Goal: Contribute content

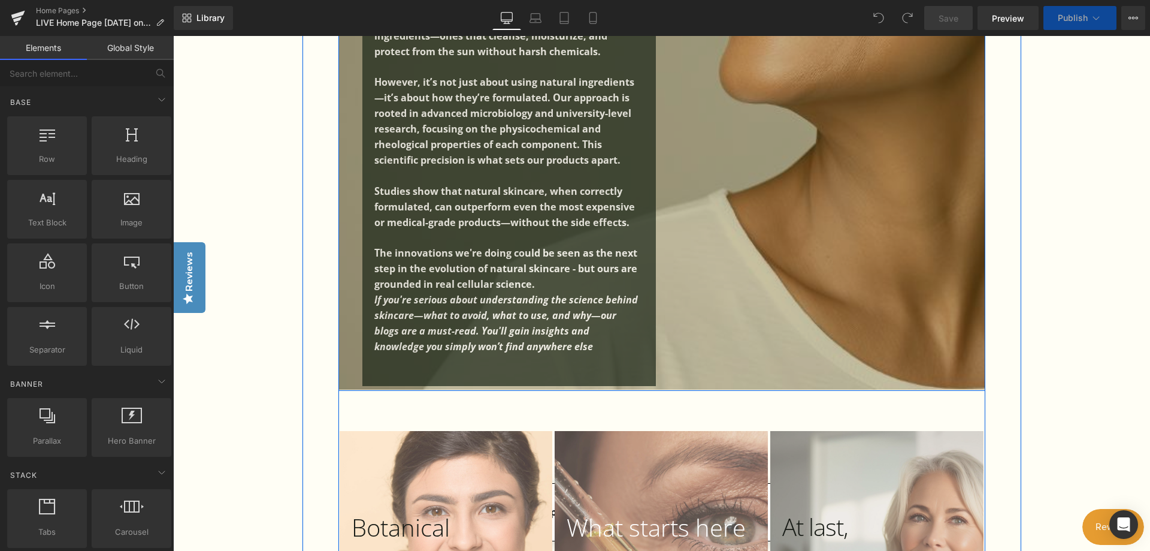
scroll to position [839, 0]
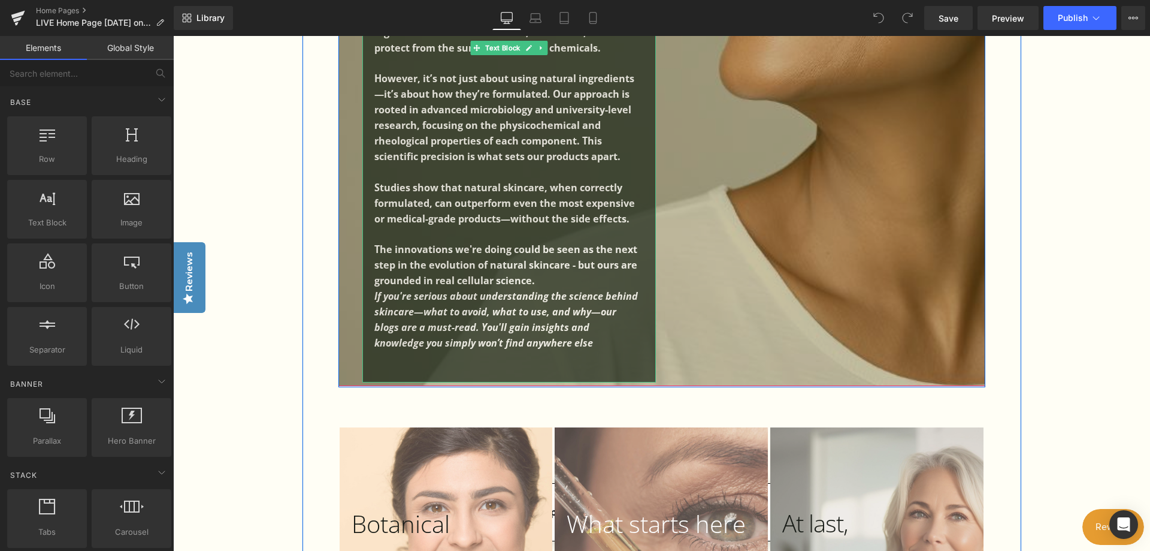
click at [592, 326] on p "If you're serious about understanding the science behind skincare—what to avoid…" at bounding box center [506, 320] width 264 height 62
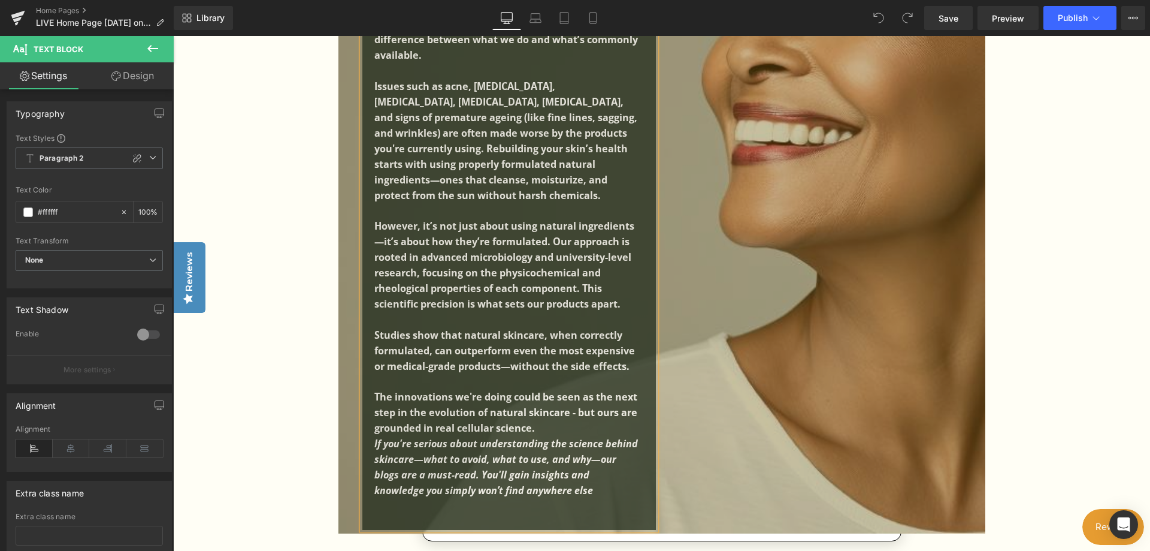
scroll to position [719, 0]
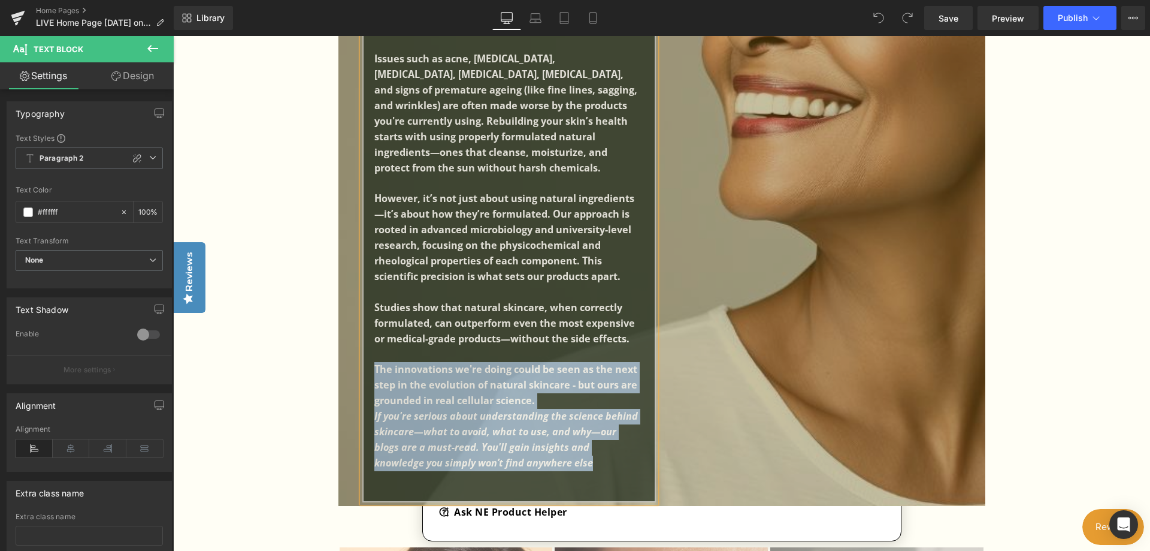
drag, startPoint x: 590, startPoint y: 449, endPoint x: 347, endPoint y: 347, distance: 263.1
click at [347, 347] on span "Why Are We So Different for [MEDICAL_DATA], Skin Problems and Anti Ageing.... b…" at bounding box center [661, 72] width 647 height 857
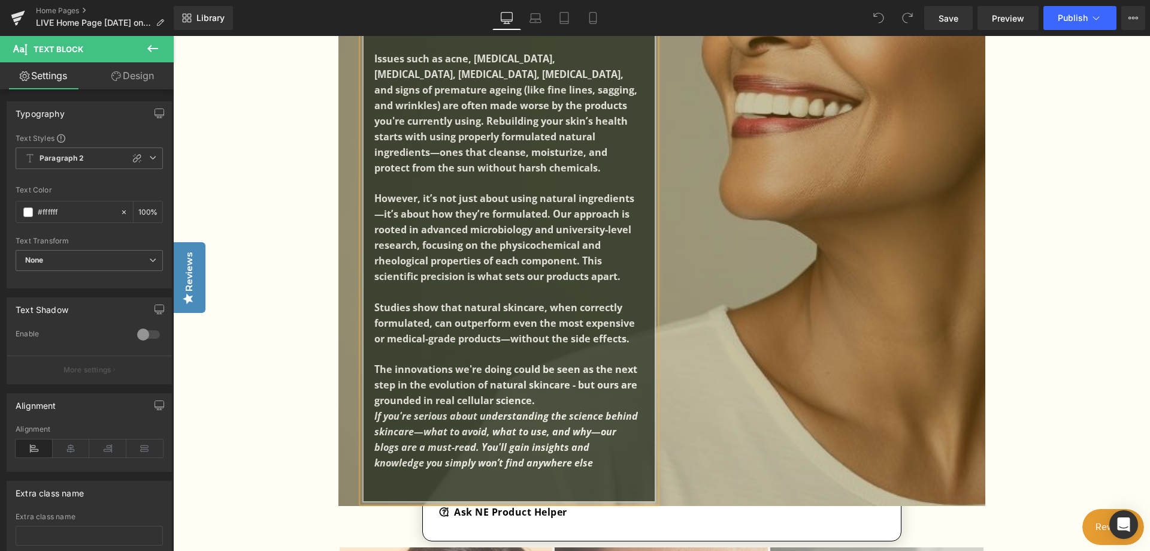
click at [371, 289] on div "In [DATE] world of toxic overload, more and more people are experiencing skin, …" at bounding box center [509, 114] width 294 height 776
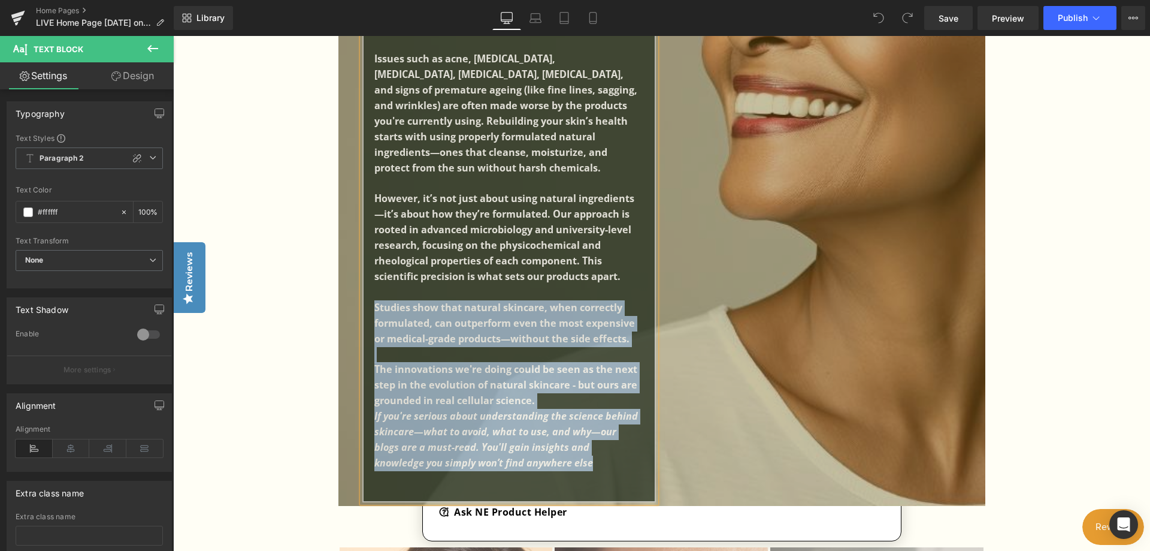
drag, startPoint x: 374, startPoint y: 288, endPoint x: 590, endPoint y: 463, distance: 278.0
click at [590, 463] on div "In [DATE] world of toxic overload, more and more people are experiencing skin, …" at bounding box center [509, 114] width 294 height 776
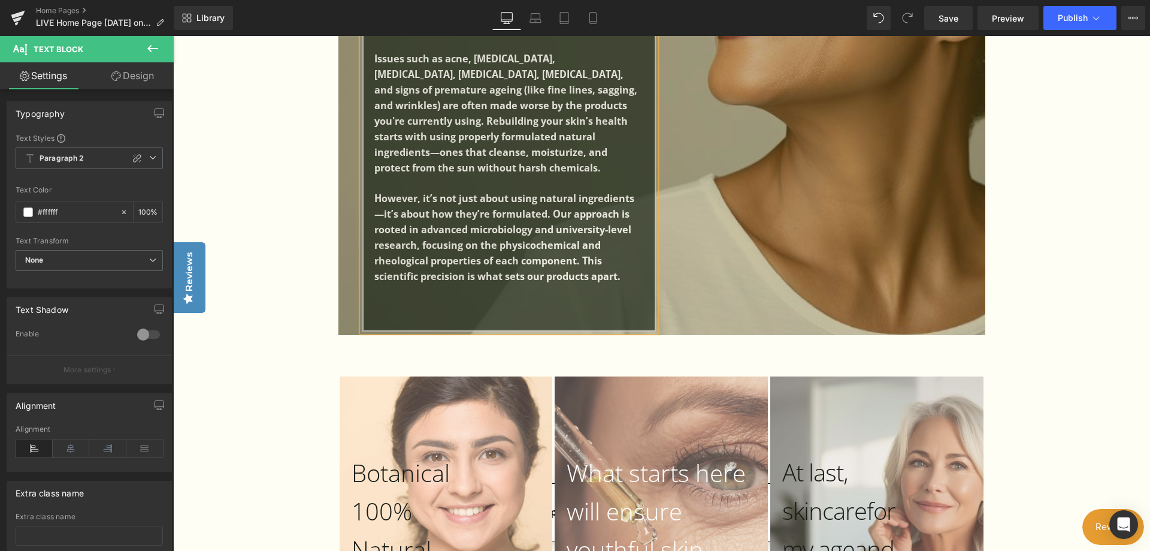
click at [636, 261] on div "In [DATE] world of toxic overload, more and more people are experiencing skin, …" at bounding box center [509, 29] width 294 height 606
click at [627, 259] on p "However, it’s not just about using natural ingredients—it’s about how they’re f…" at bounding box center [506, 237] width 264 height 93
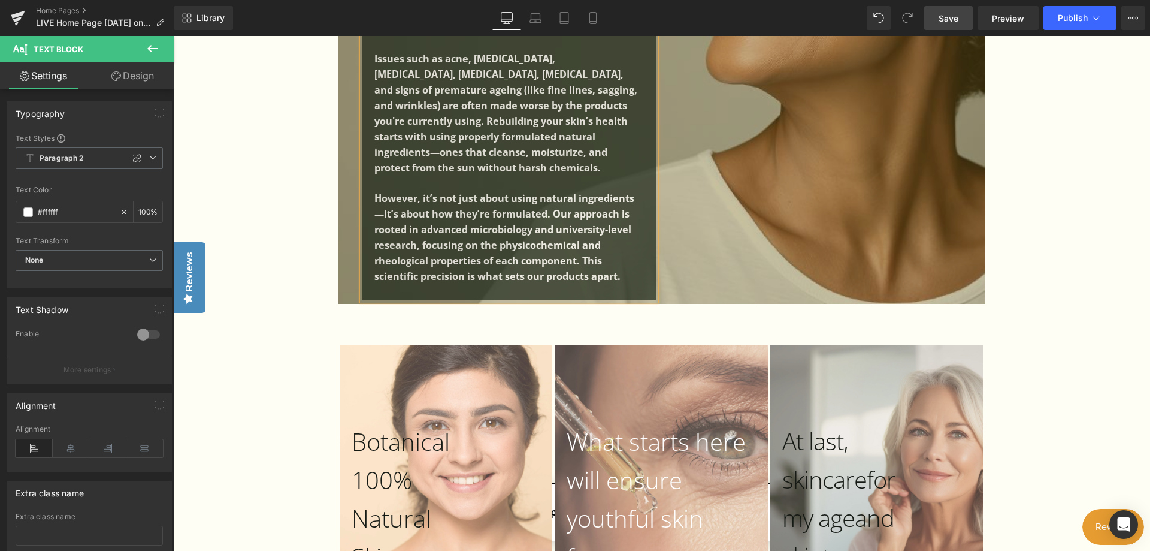
click at [954, 16] on span "Save" at bounding box center [949, 18] width 20 height 13
click at [1015, 16] on span "Preview" at bounding box center [1008, 18] width 32 height 13
click at [589, 15] on icon at bounding box center [592, 18] width 7 height 11
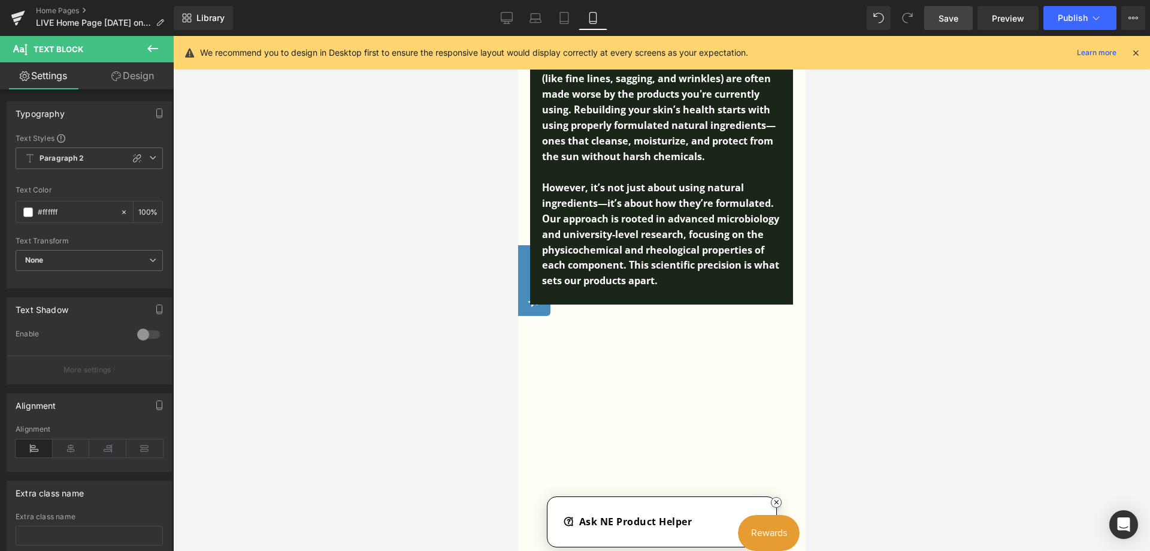
scroll to position [192, 0]
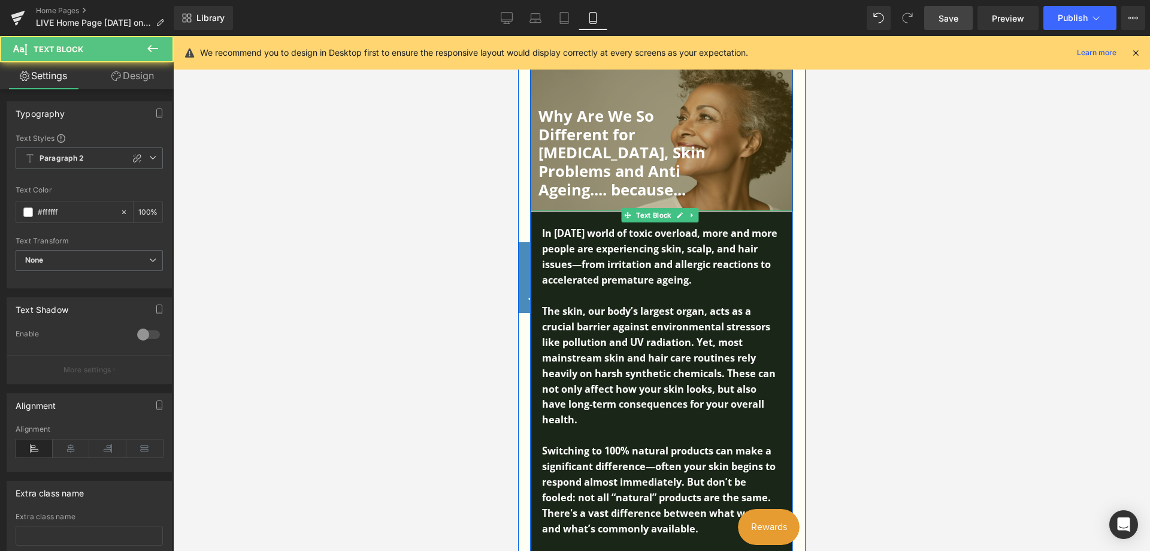
click at [708, 527] on p "Switching to 100% natural products can make a significant difference—often your…" at bounding box center [661, 489] width 239 height 93
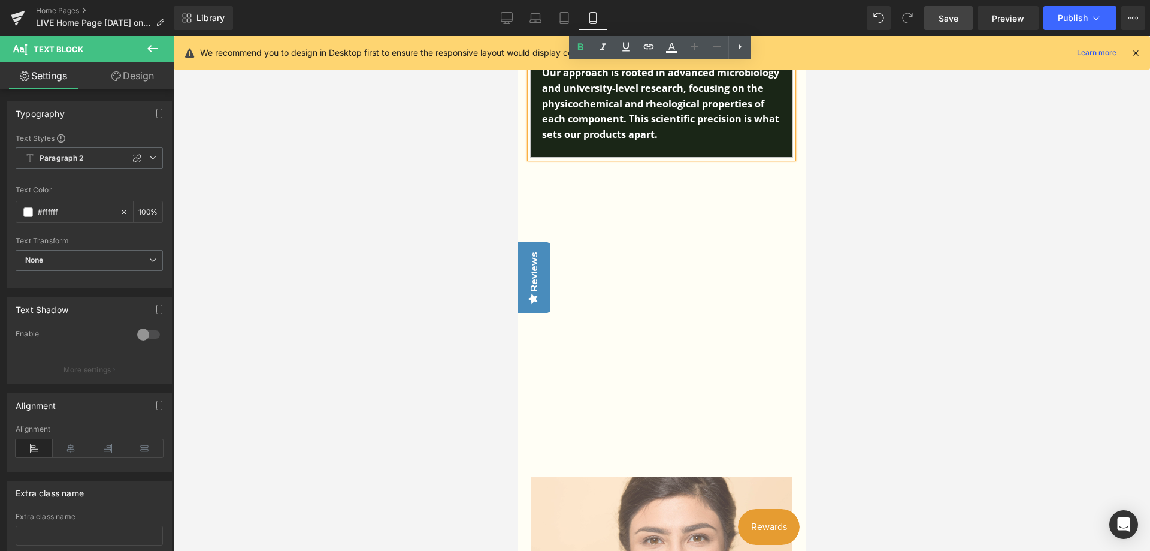
scroll to position [854, 0]
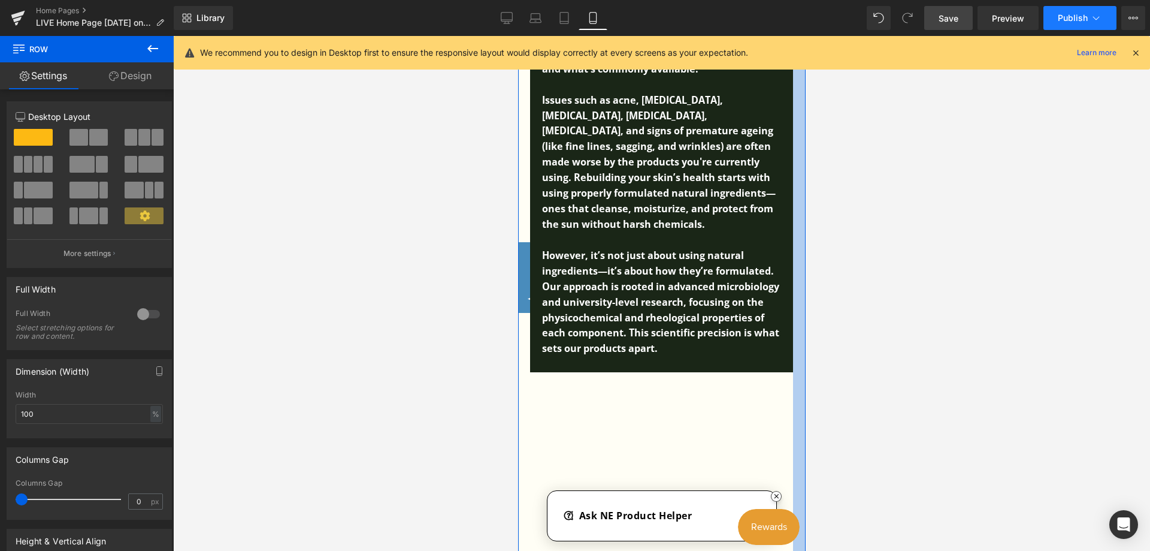
click at [1064, 14] on span "Publish" at bounding box center [1073, 18] width 30 height 10
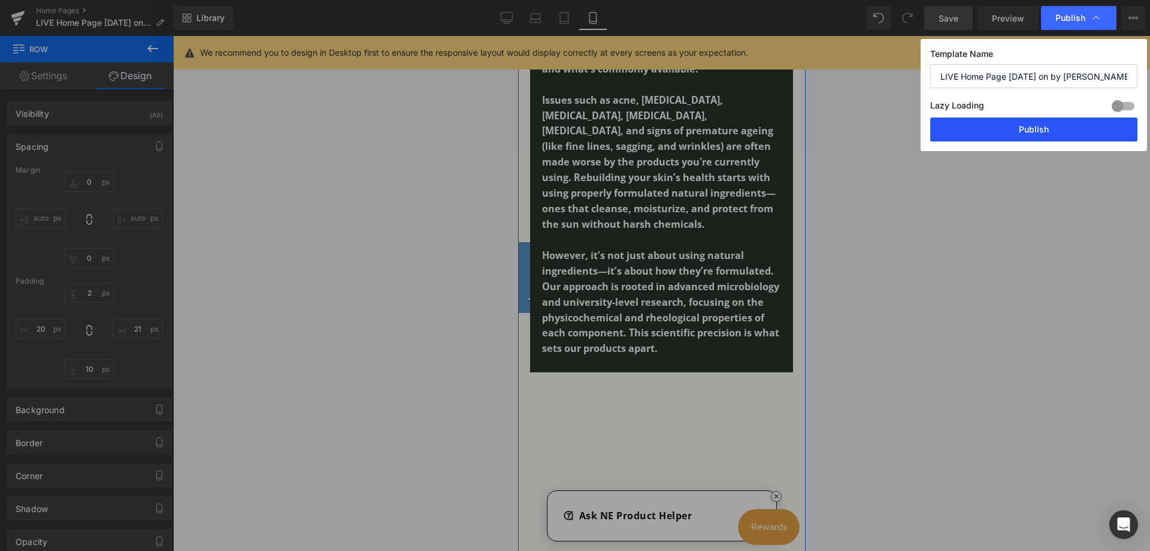
click at [1024, 124] on button "Publish" at bounding box center [1033, 129] width 207 height 24
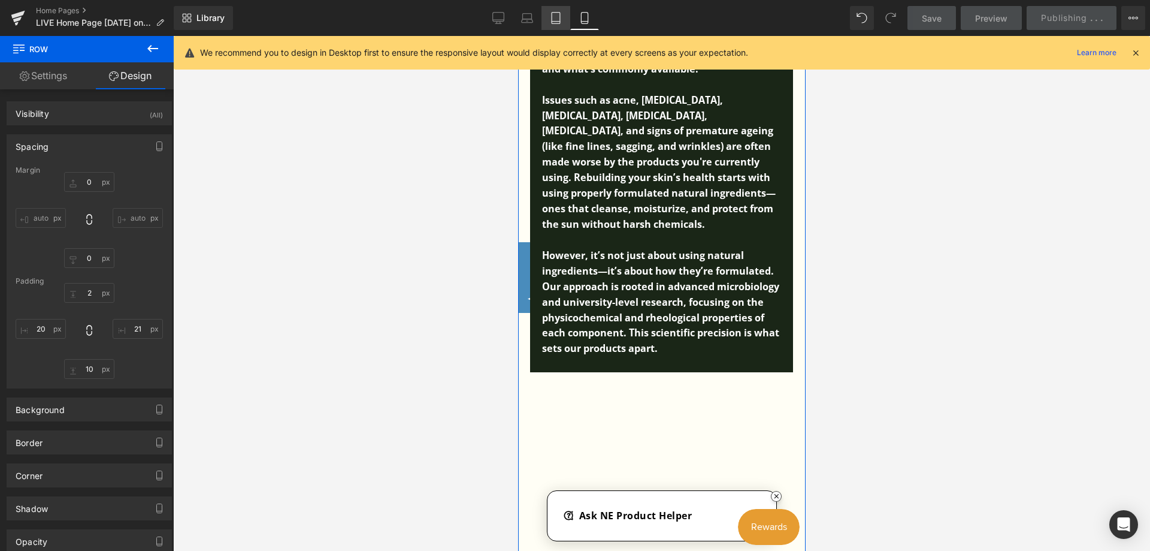
click at [556, 19] on icon at bounding box center [556, 18] width 12 height 12
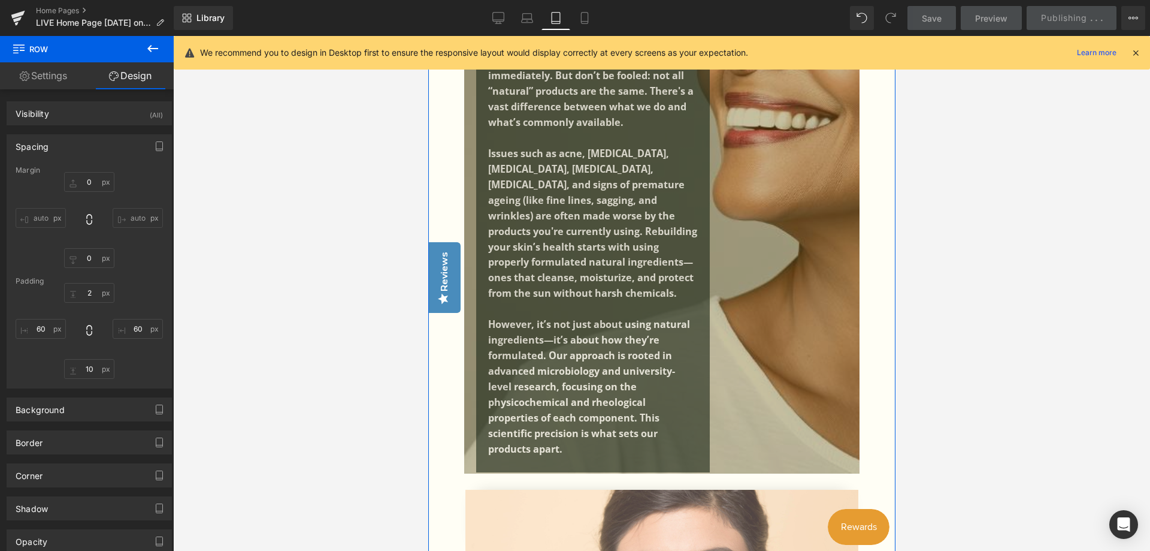
scroll to position [91, 0]
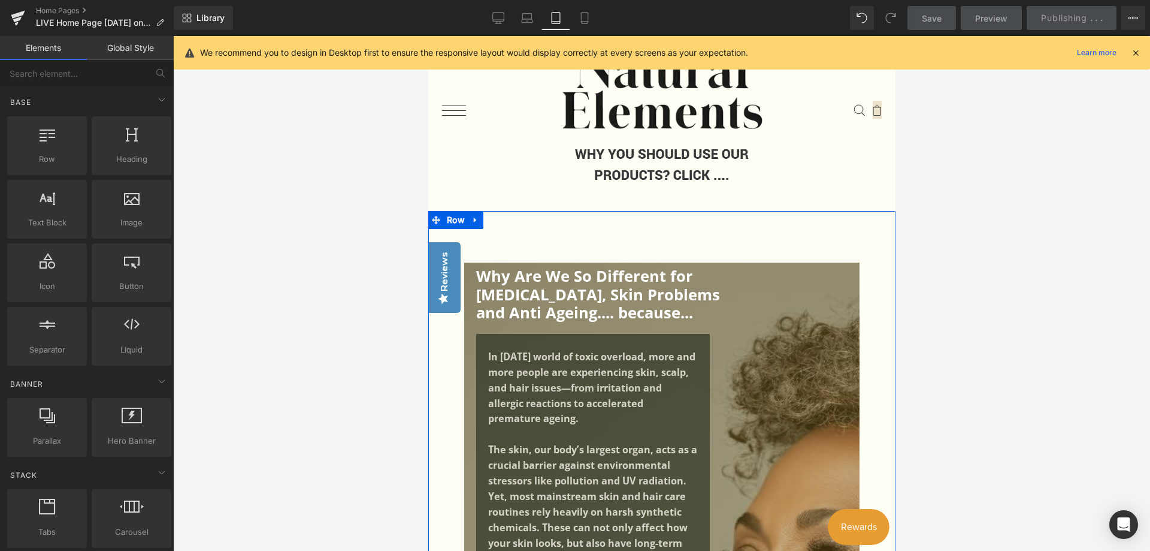
click at [987, 179] on div at bounding box center [661, 293] width 977 height 515
drag, startPoint x: 1323, startPoint y: 107, endPoint x: 890, endPoint y: 122, distance: 434.0
click at [890, 122] on html "#icon--close.stroke:hover g { stroke: var(--icon-hover);} #icon--search.stroke:…" at bounding box center [661, 202] width 467 height 515
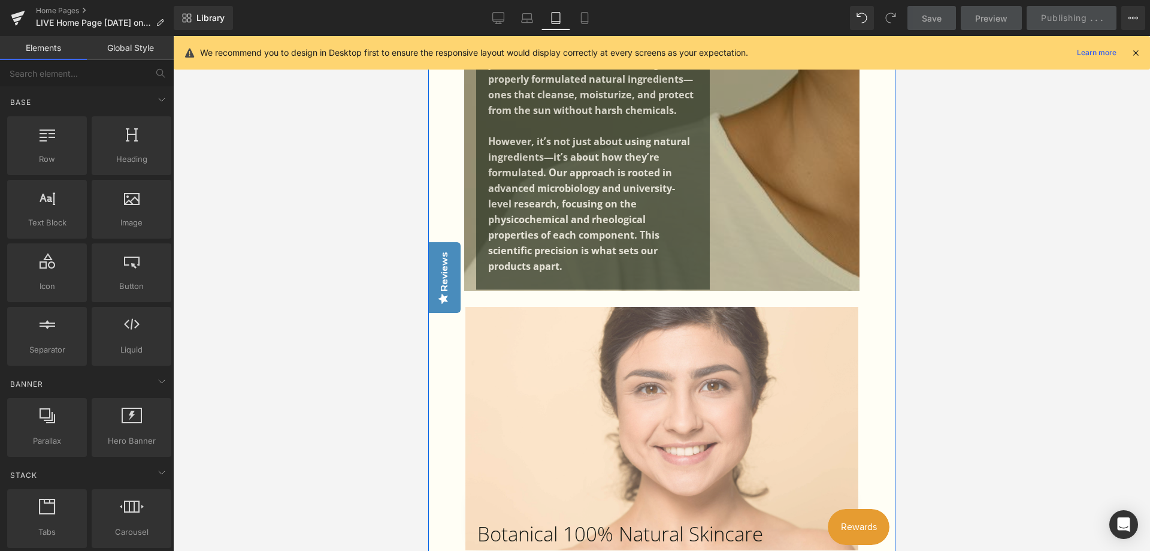
scroll to position [736, 0]
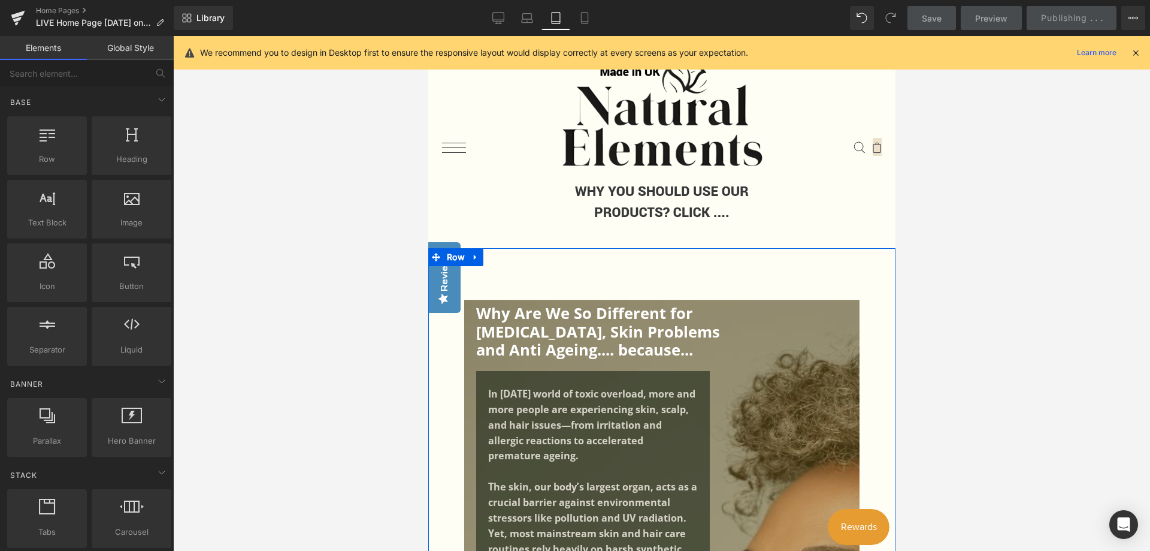
drag, startPoint x: 893, startPoint y: 73, endPoint x: 1297, endPoint y: 81, distance: 404.4
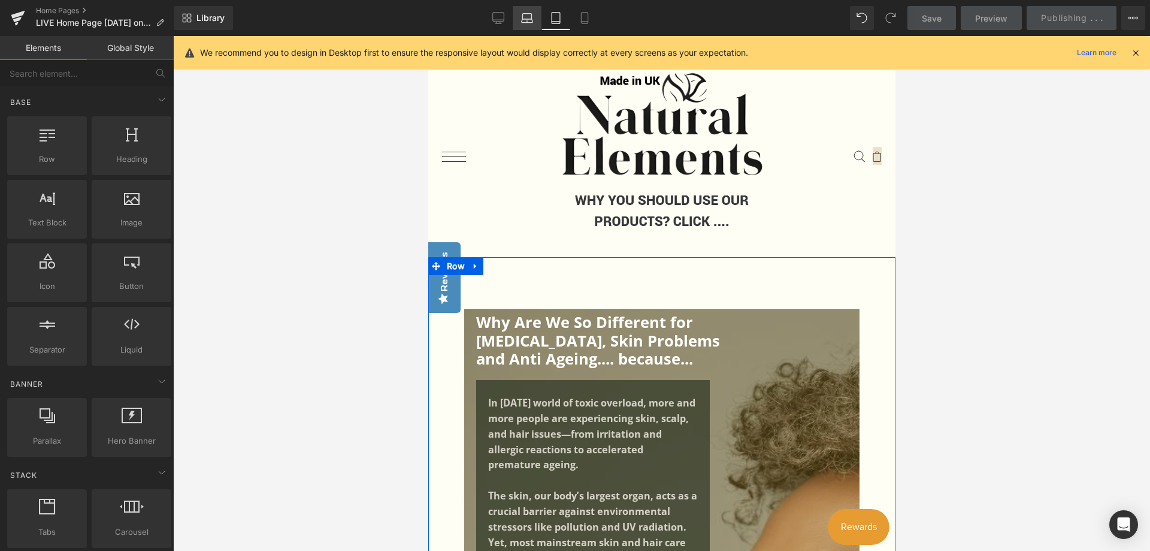
click at [522, 16] on icon at bounding box center [527, 18] width 12 height 12
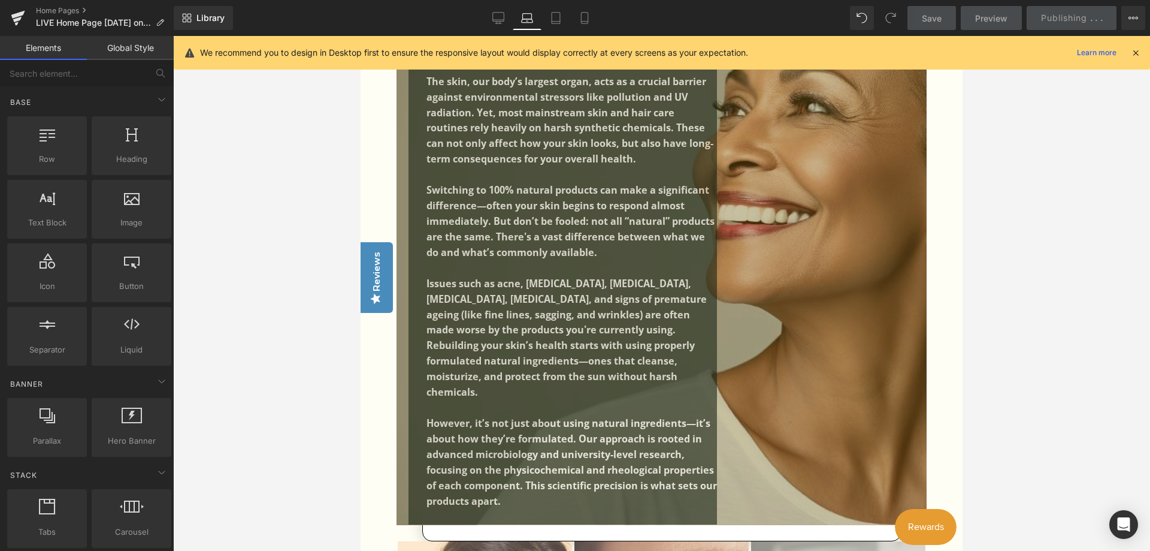
scroll to position [479, 0]
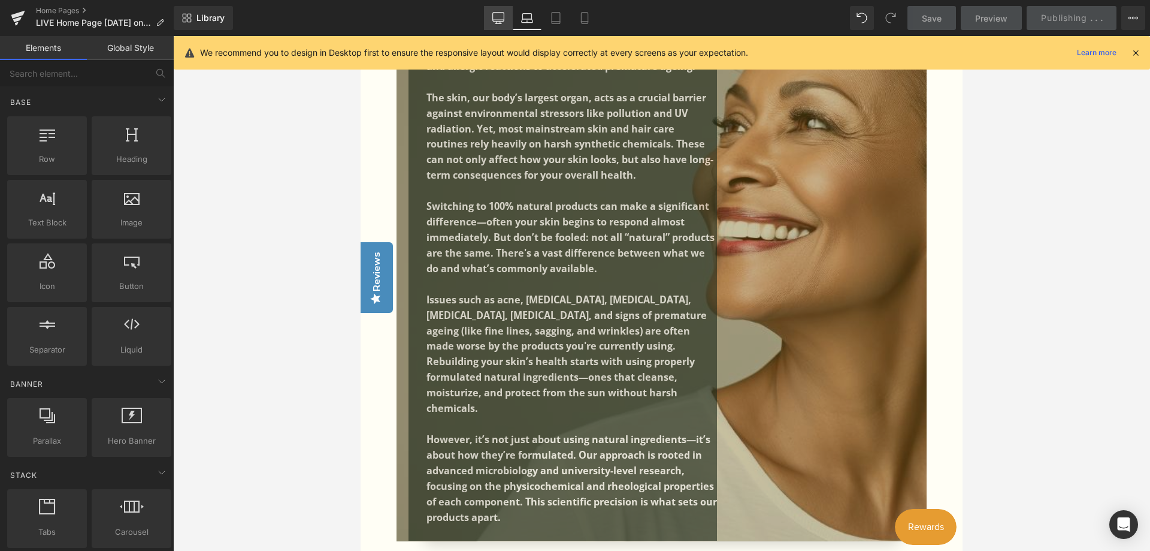
click at [501, 16] on icon at bounding box center [498, 18] width 12 height 12
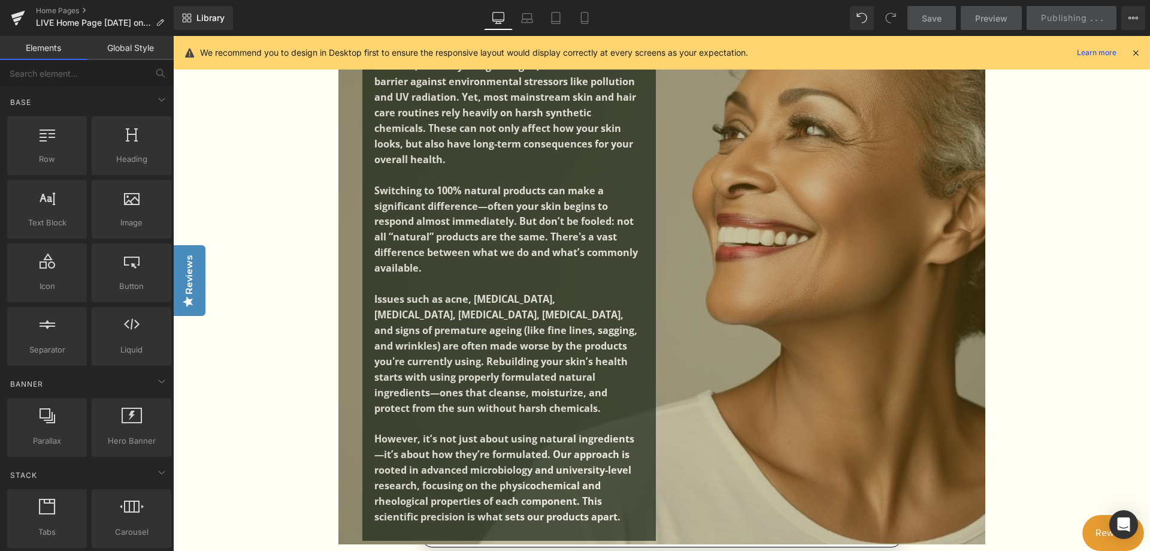
scroll to position [5932, 0]
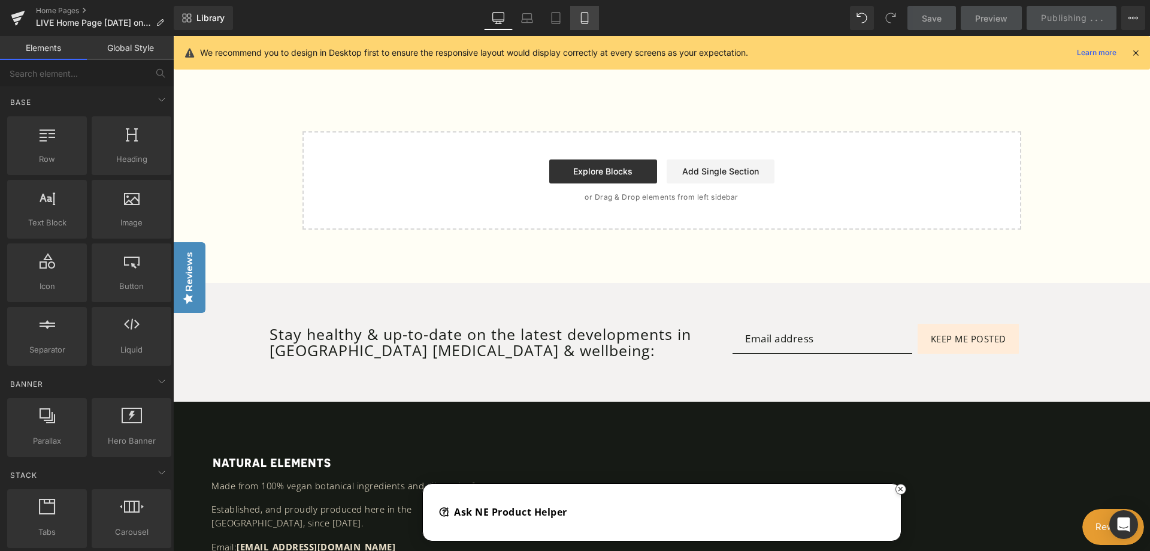
click at [589, 17] on icon at bounding box center [585, 18] width 12 height 12
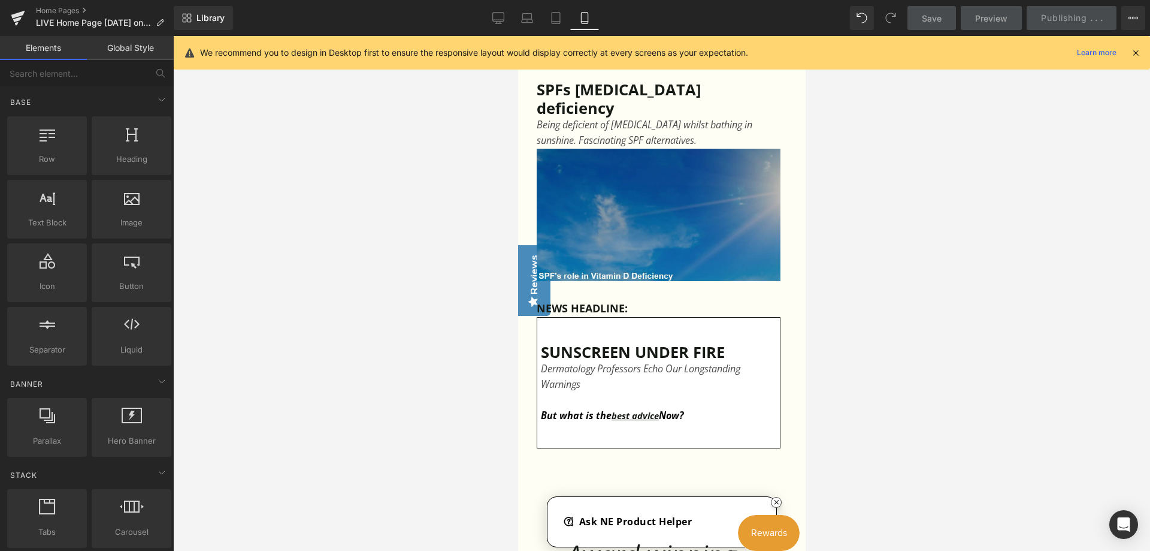
scroll to position [8365, 0]
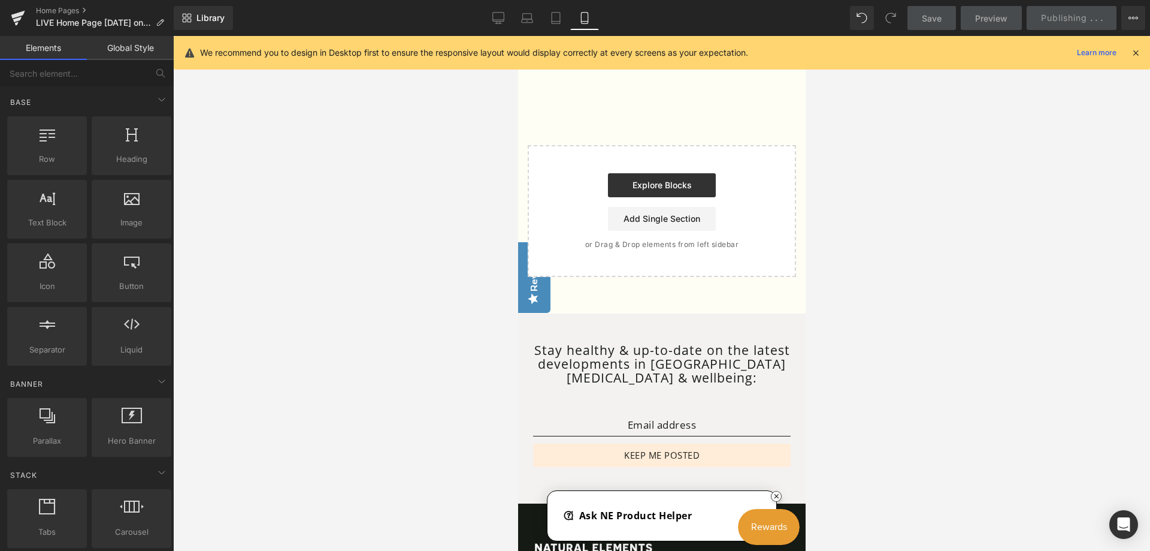
drag, startPoint x: 1103, startPoint y: 302, endPoint x: 1021, endPoint y: 254, distance: 95.6
click at [1095, 291] on div at bounding box center [661, 293] width 977 height 515
click at [557, 16] on icon at bounding box center [556, 18] width 12 height 12
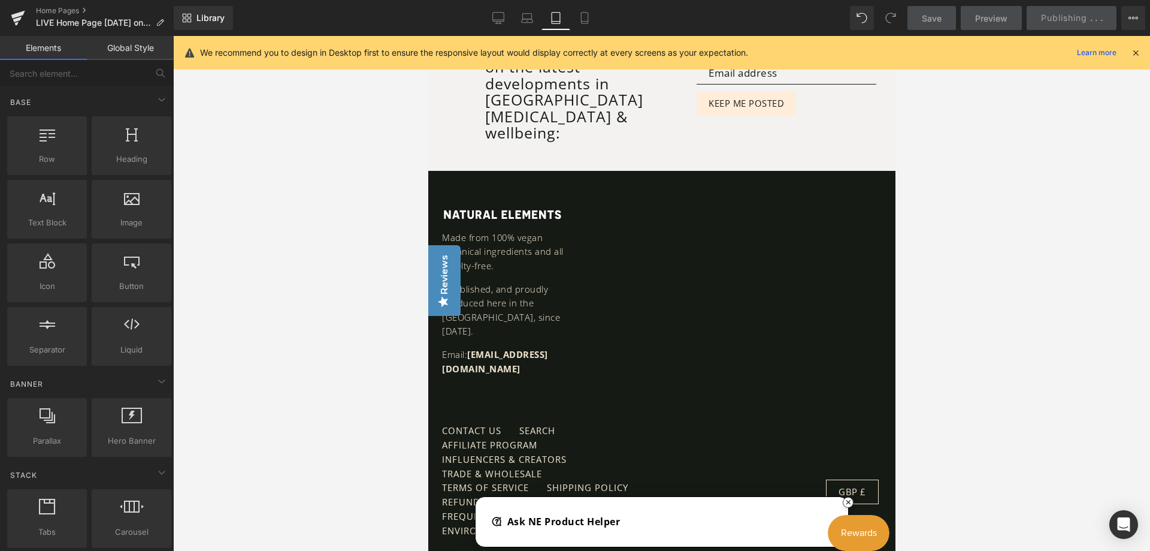
scroll to position [7075, 0]
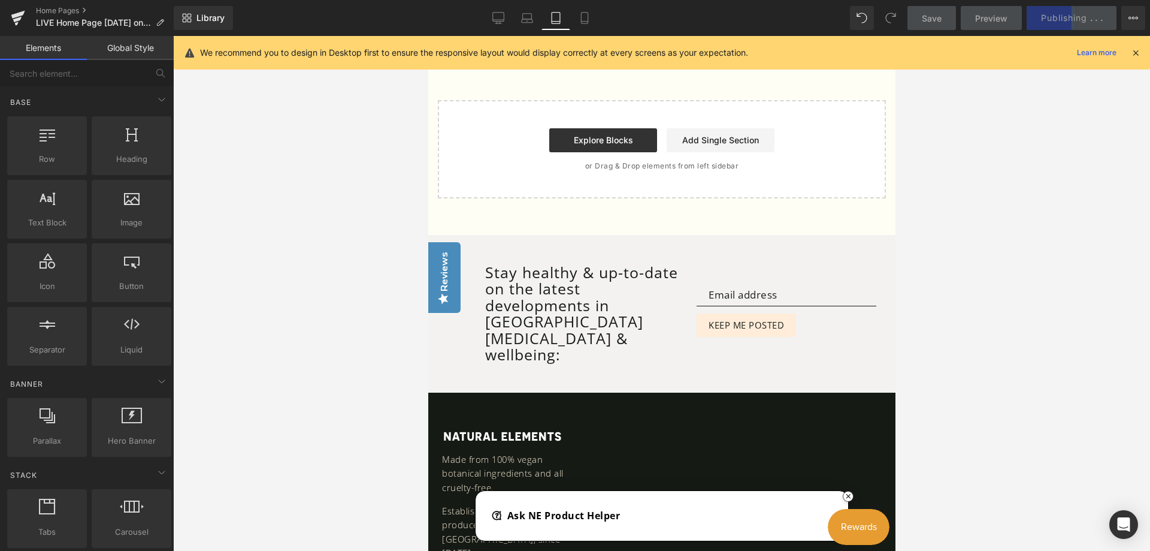
click at [1091, 21] on div "Save Preview Publishing . . . Scheduled View Live Page View with current Templa…" at bounding box center [1027, 18] width 248 height 24
click at [1136, 15] on icon at bounding box center [1134, 18] width 10 height 10
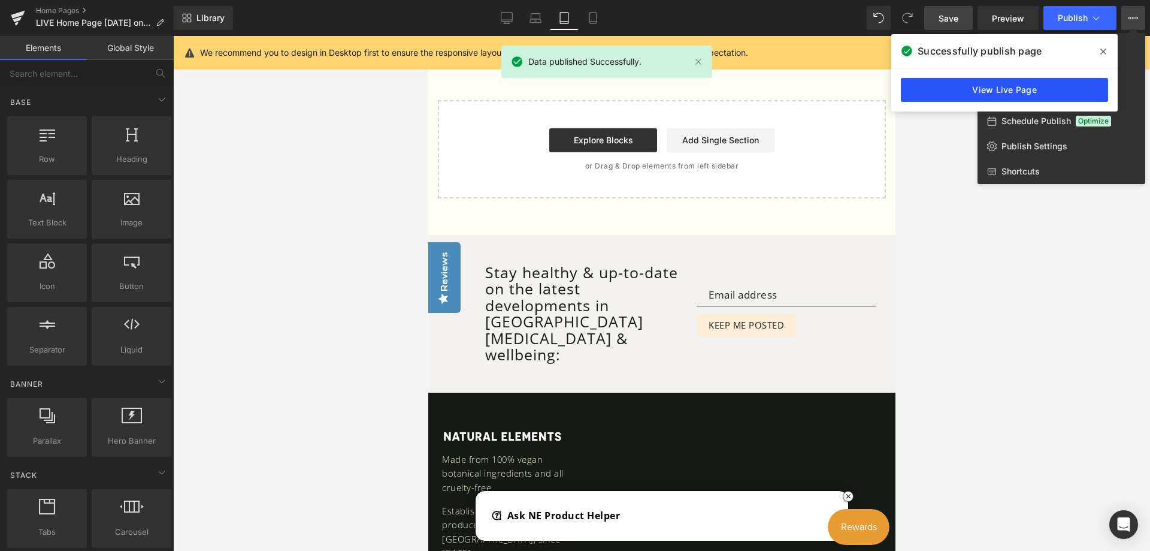
click at [1009, 90] on link "View Live Page" at bounding box center [1004, 90] width 207 height 24
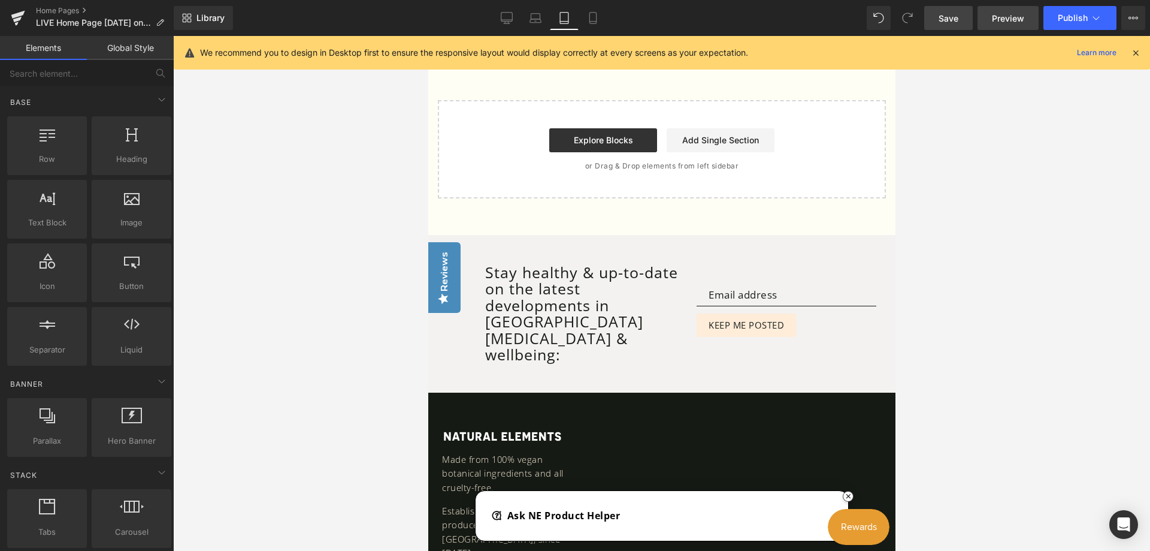
click at [1008, 20] on span "Preview" at bounding box center [1008, 18] width 32 height 13
click at [18, 20] on icon at bounding box center [17, 19] width 8 height 5
